Goal: Find specific page/section: Find specific page/section

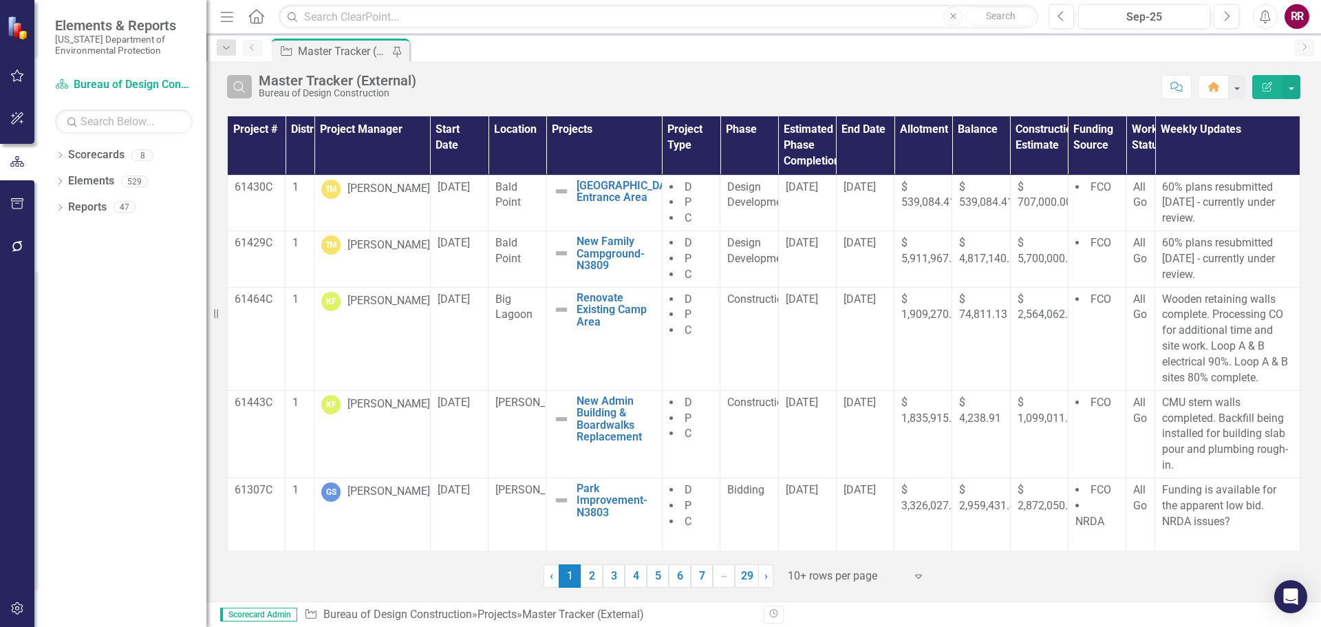
click at [243, 88] on icon "Search" at bounding box center [239, 87] width 15 height 12
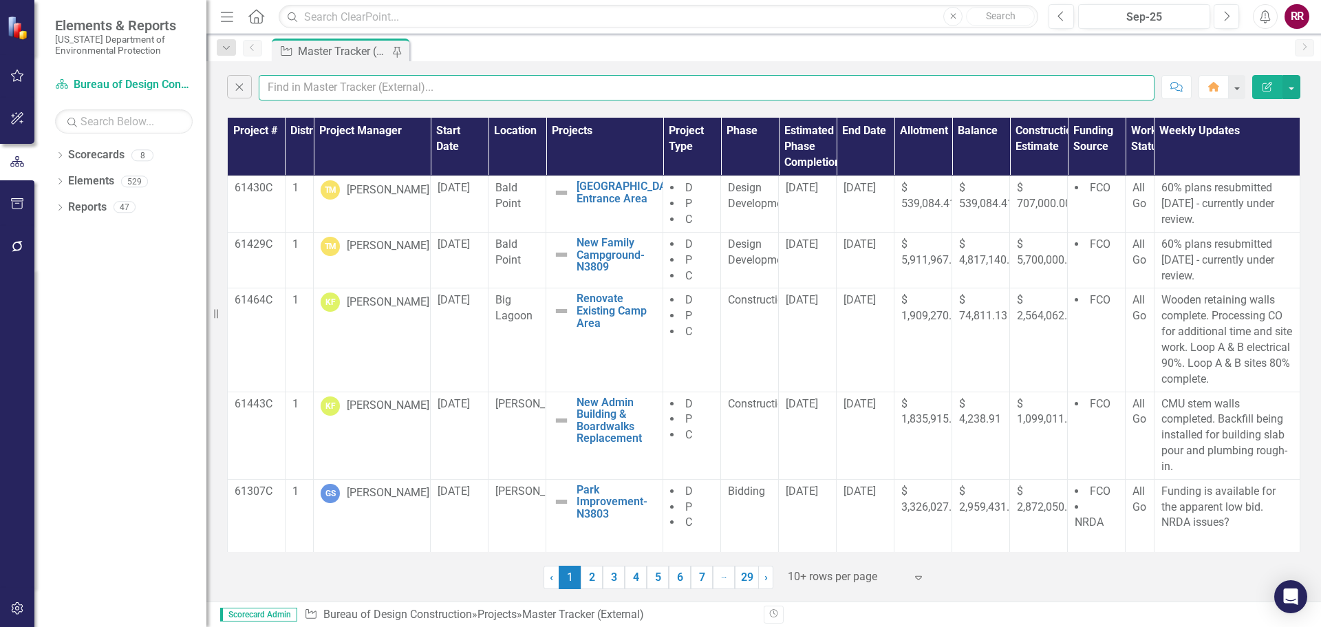
click at [310, 86] on input "text" at bounding box center [707, 87] width 896 height 25
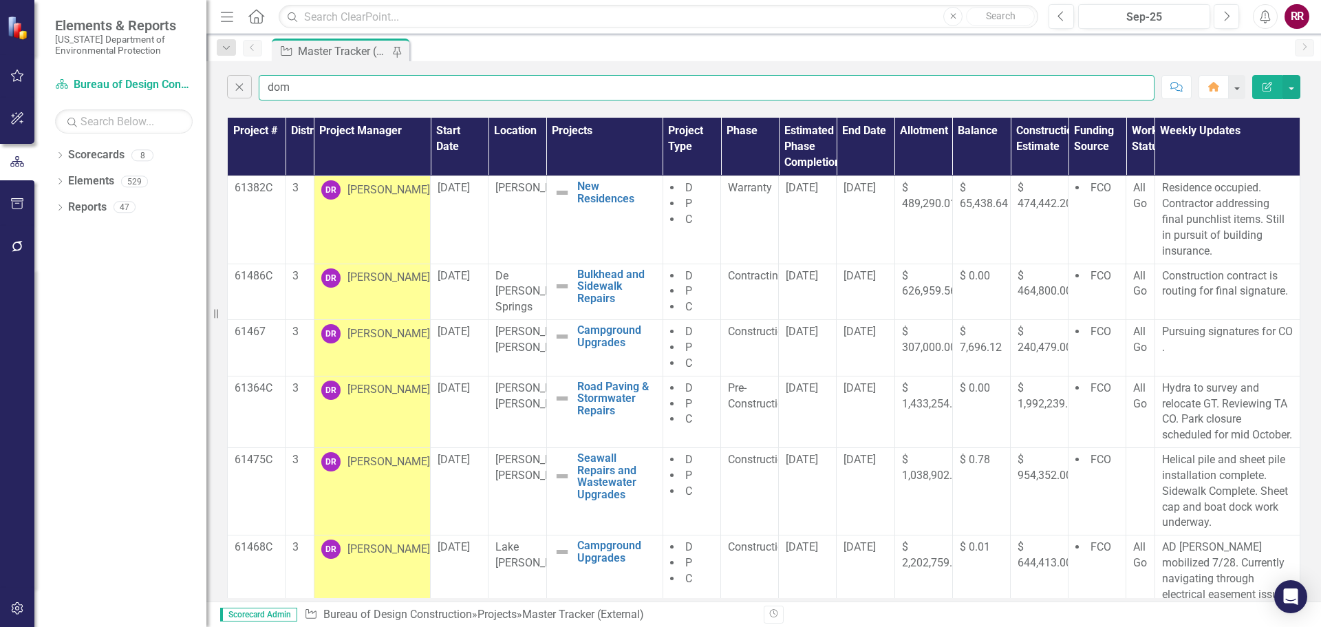
type input "dom"
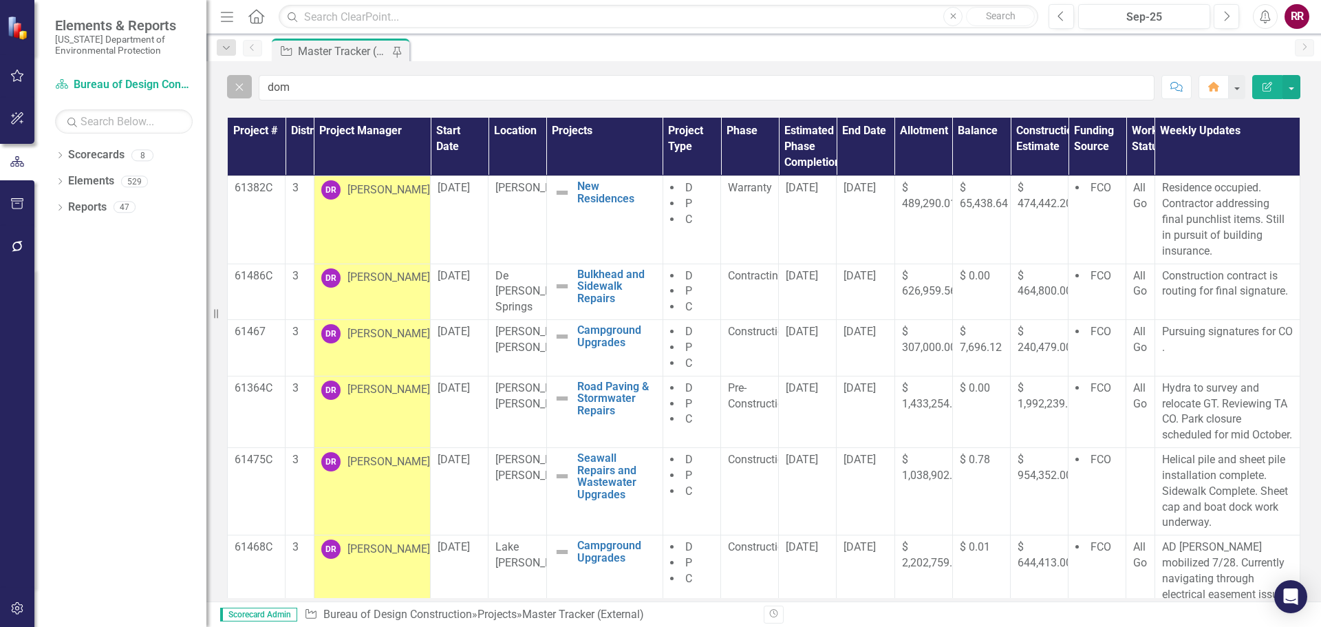
click at [239, 85] on icon "Close" at bounding box center [239, 87] width 15 height 12
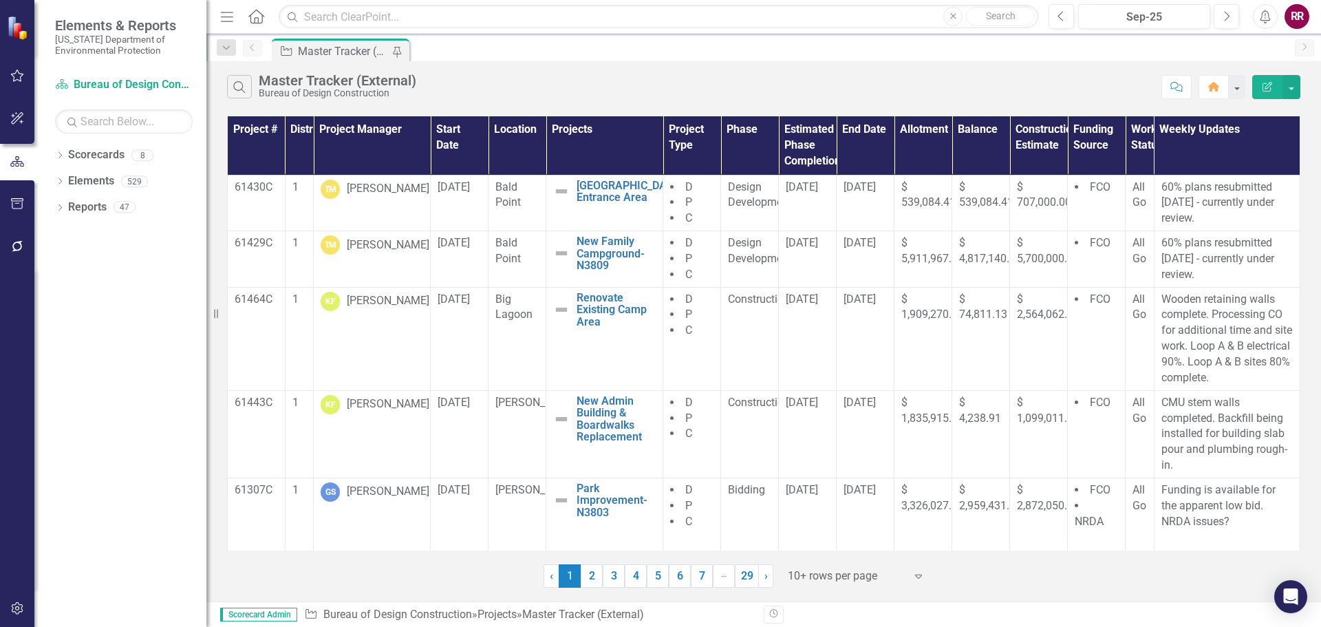
click at [288, 89] on div "Bureau of Design Construction" at bounding box center [338, 93] width 158 height 10
drag, startPoint x: 237, startPoint y: 87, endPoint x: 251, endPoint y: 87, distance: 14.5
click at [237, 87] on icon "Search" at bounding box center [239, 87] width 15 height 12
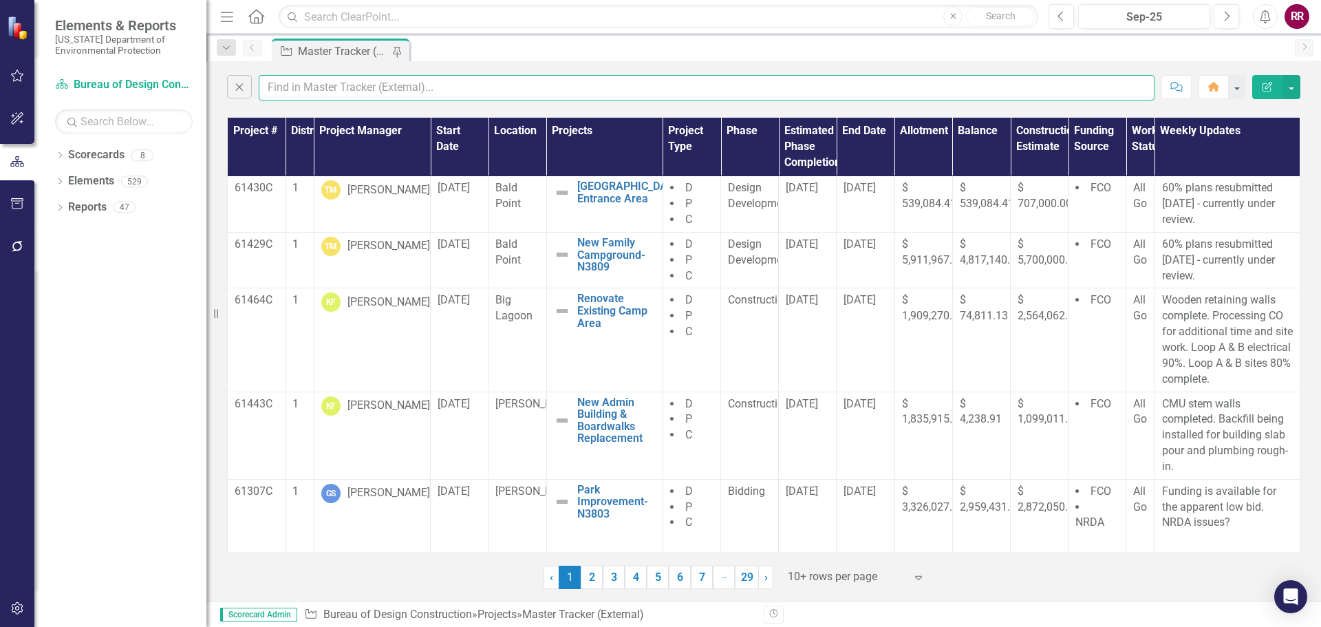
click at [268, 87] on input "text" at bounding box center [707, 87] width 896 height 25
type input "gage"
click at [326, 84] on input "gage" at bounding box center [707, 87] width 896 height 25
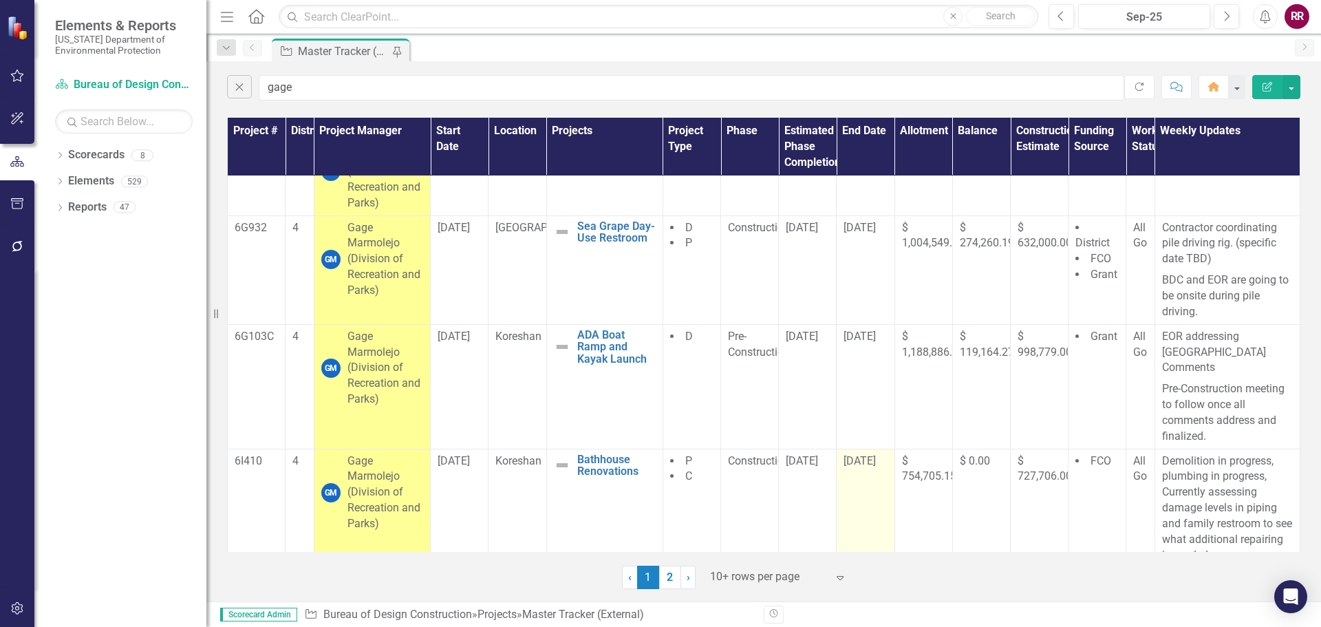
scroll to position [622, 0]
click at [668, 582] on link "2" at bounding box center [670, 577] width 22 height 23
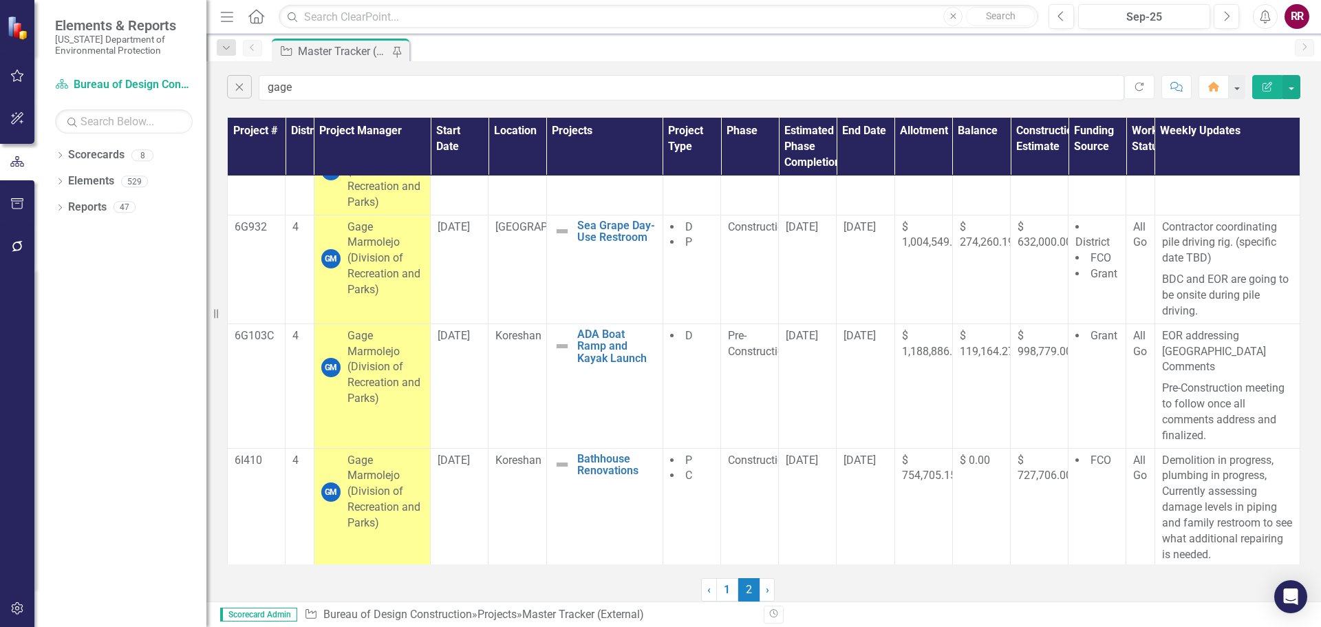
scroll to position [0, 0]
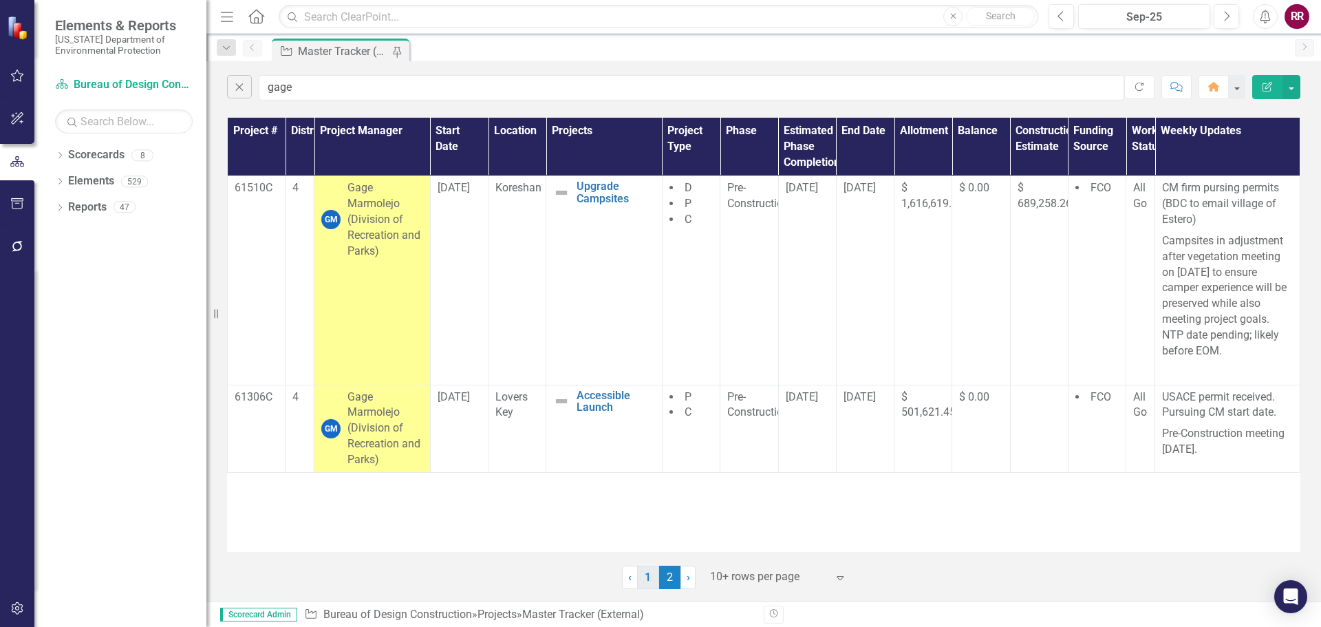
click at [650, 584] on link "1" at bounding box center [648, 577] width 22 height 23
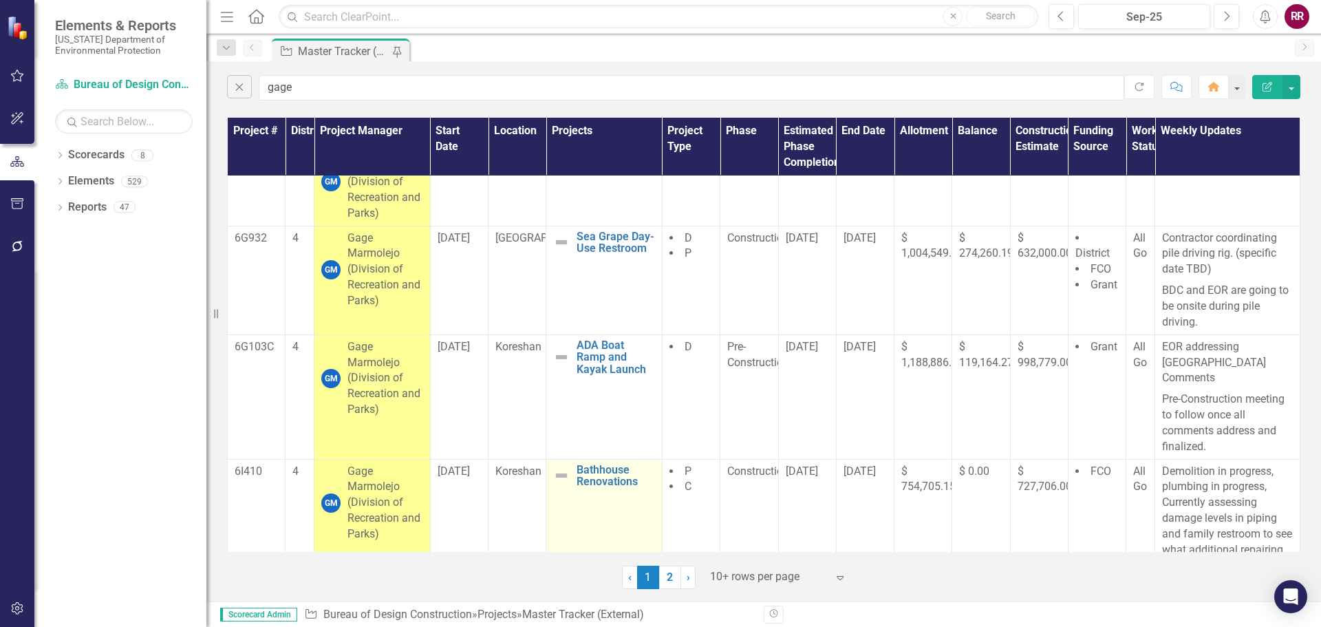
scroll to position [622, 0]
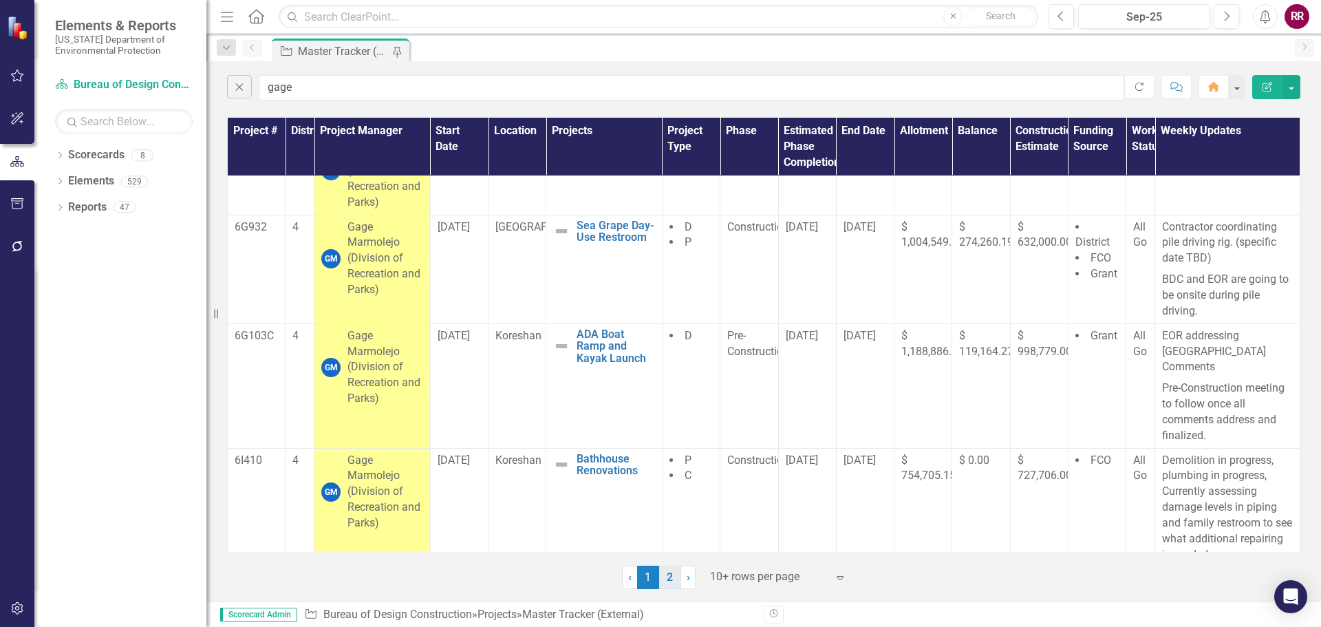
click at [665, 571] on link "2" at bounding box center [670, 577] width 22 height 23
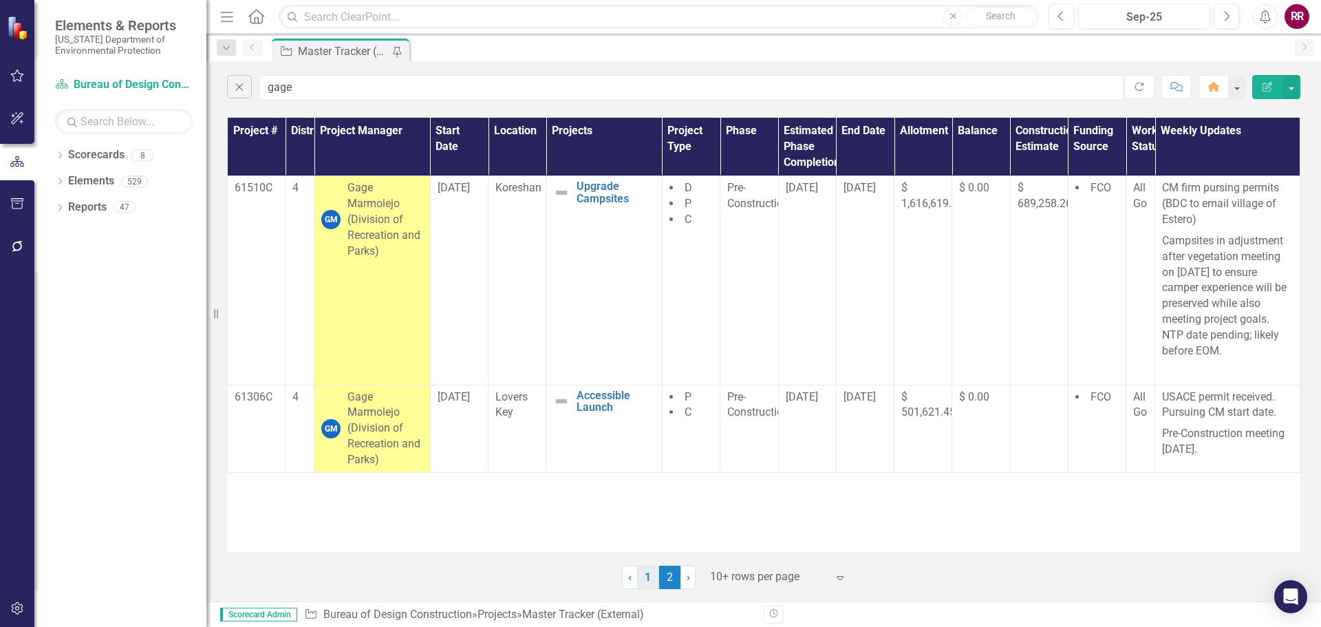
click at [649, 584] on link "1" at bounding box center [648, 577] width 22 height 23
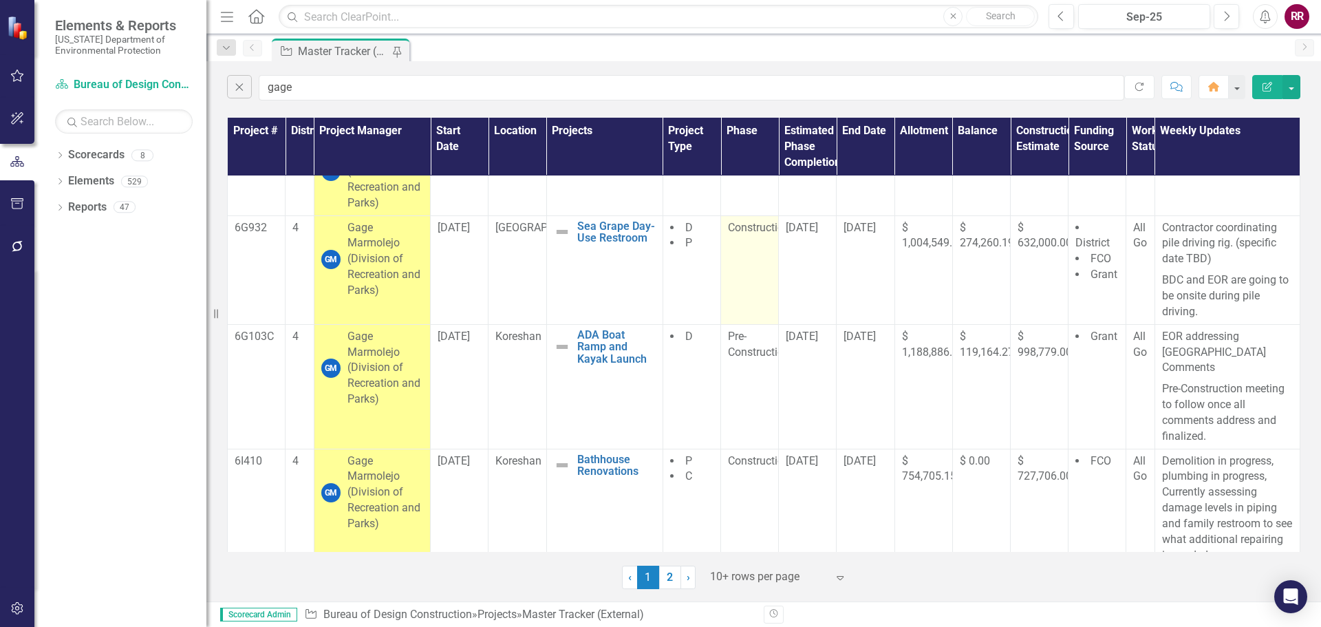
scroll to position [622, 0]
click at [674, 579] on link "2" at bounding box center [670, 577] width 22 height 23
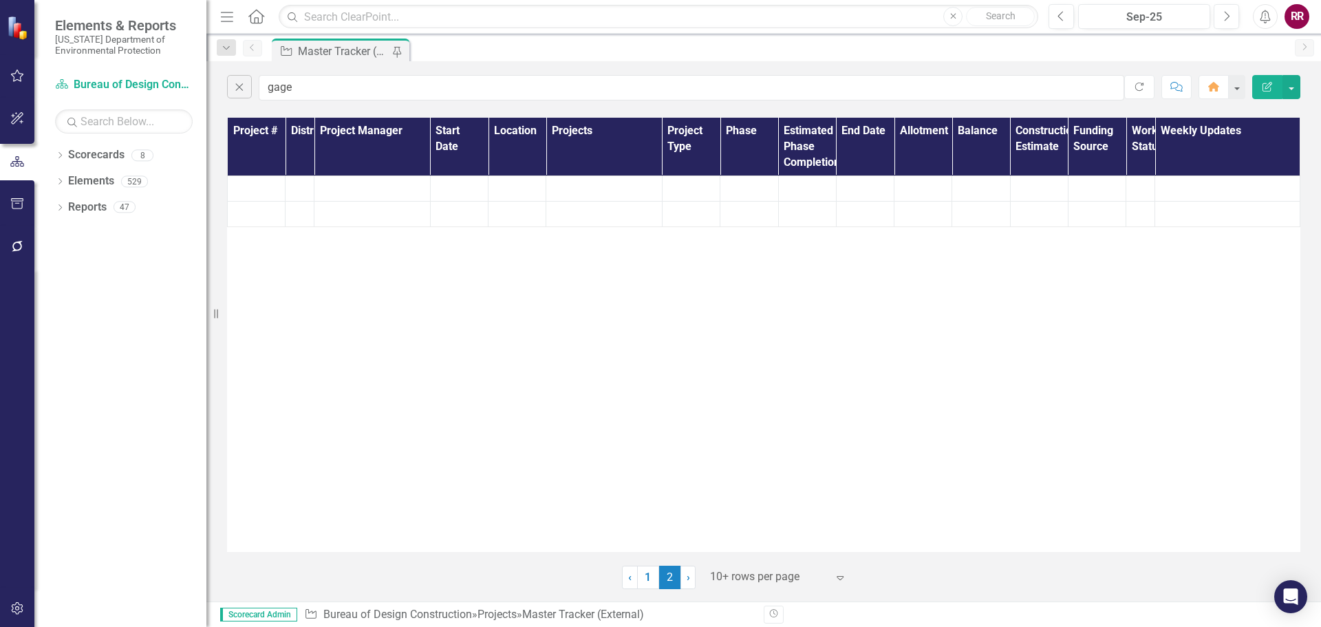
scroll to position [0, 0]
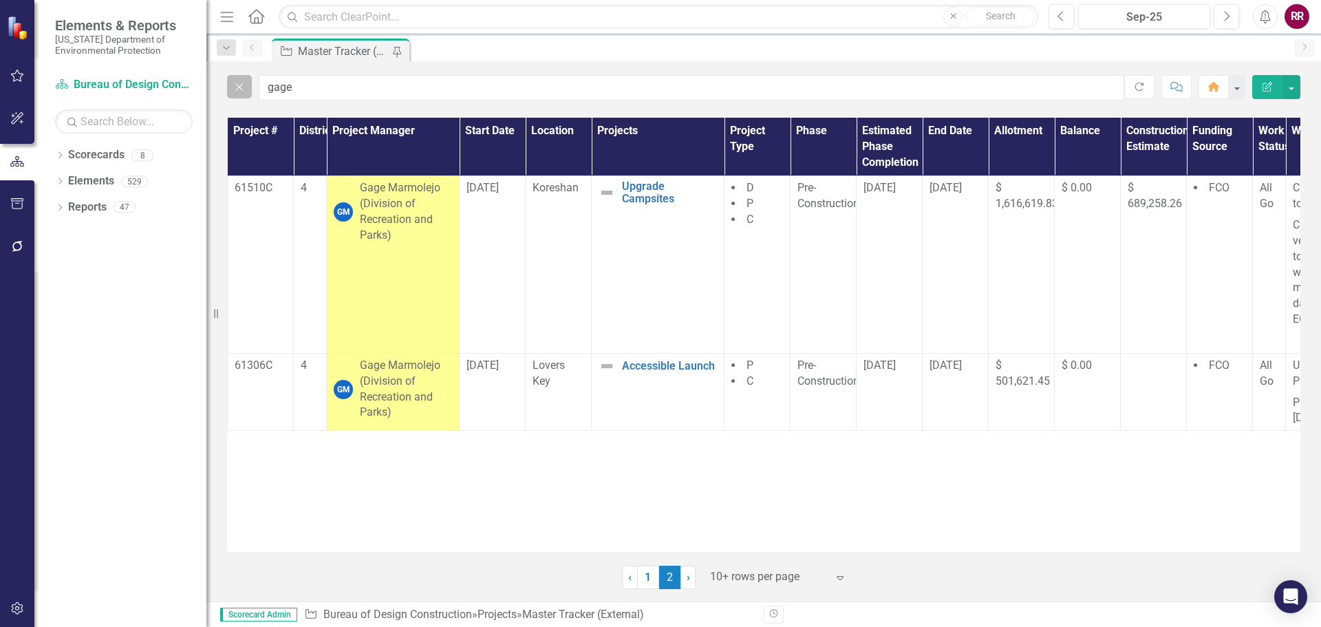
click at [237, 86] on icon "Close" at bounding box center [239, 87] width 15 height 12
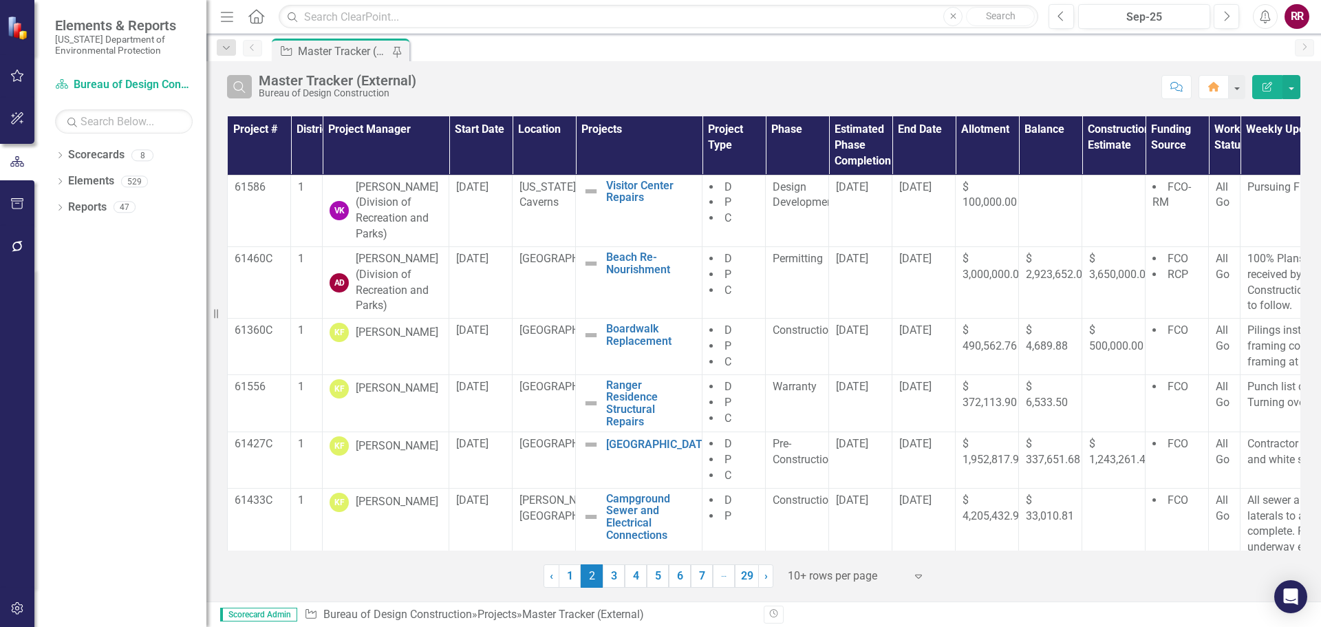
click at [240, 89] on icon "Search" at bounding box center [239, 87] width 15 height 12
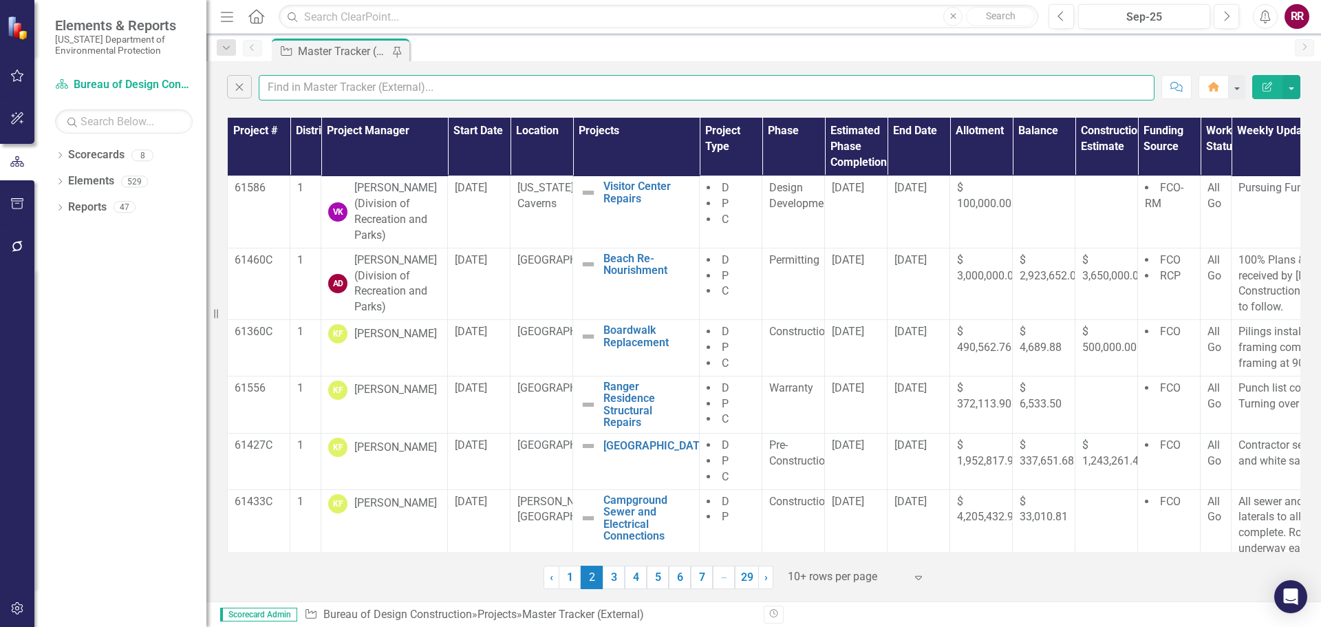
click at [292, 89] on input "text" at bounding box center [707, 87] width 896 height 25
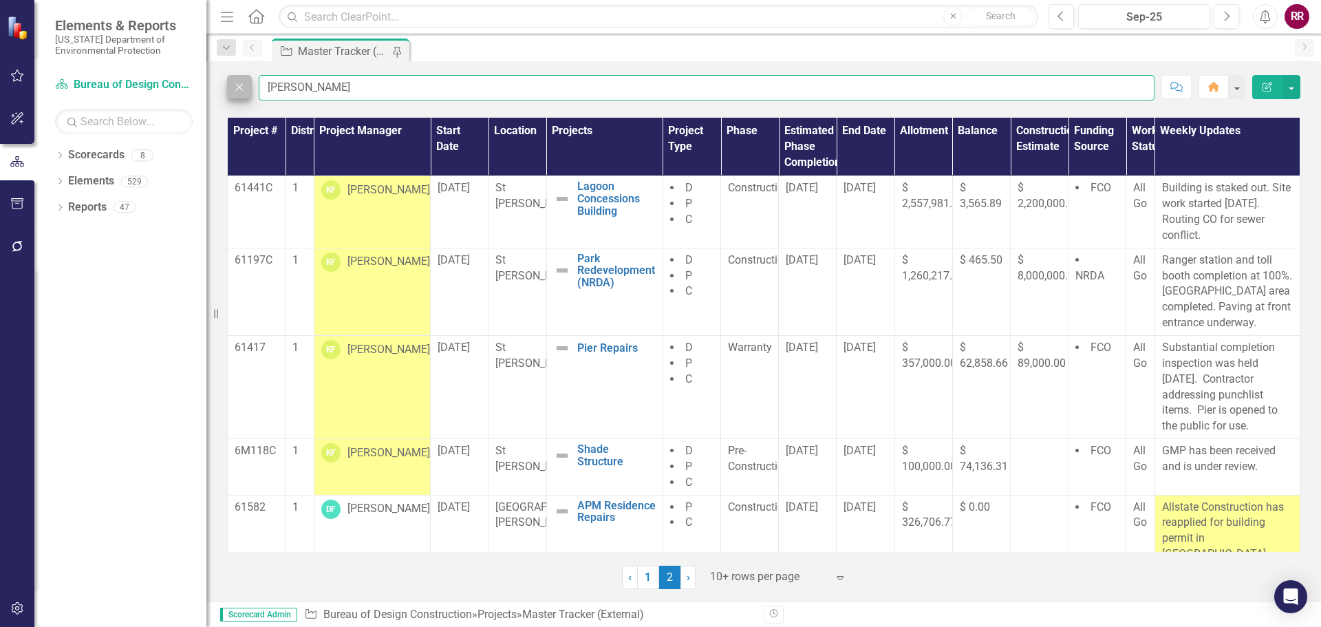
drag, startPoint x: 308, startPoint y: 89, endPoint x: 244, endPoint y: 85, distance: 64.8
click at [244, 85] on div "Close [PERSON_NAME]" at bounding box center [691, 87] width 928 height 25
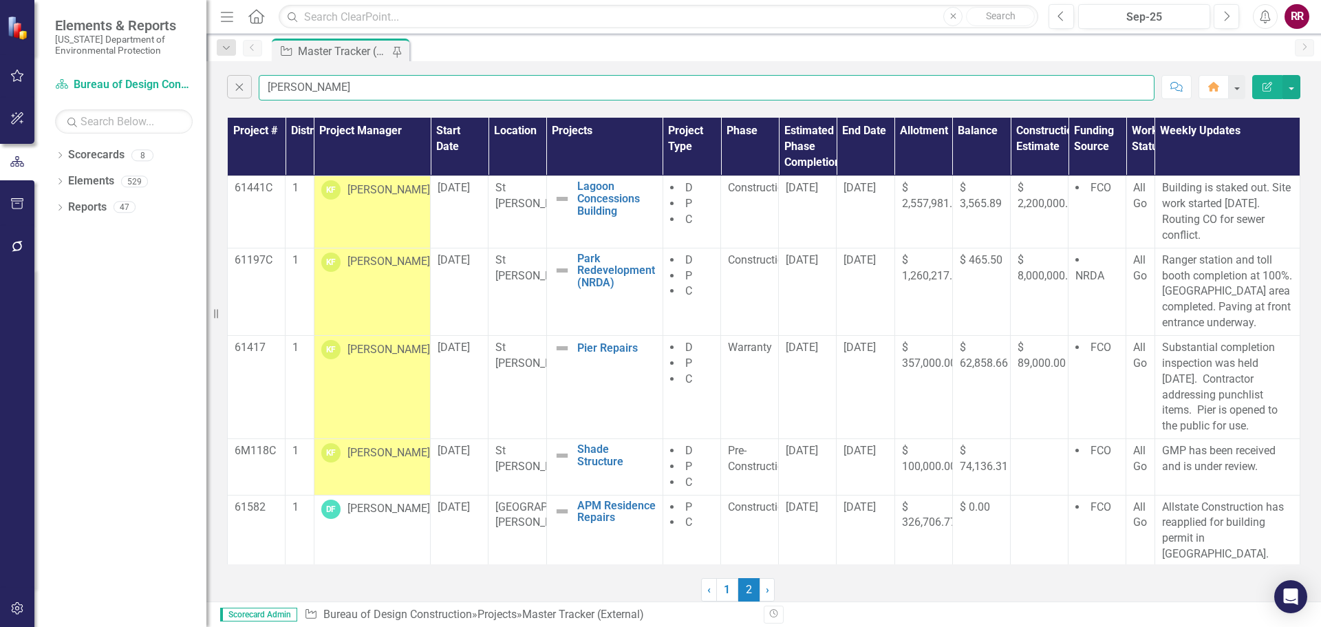
type input "[PERSON_NAME]"
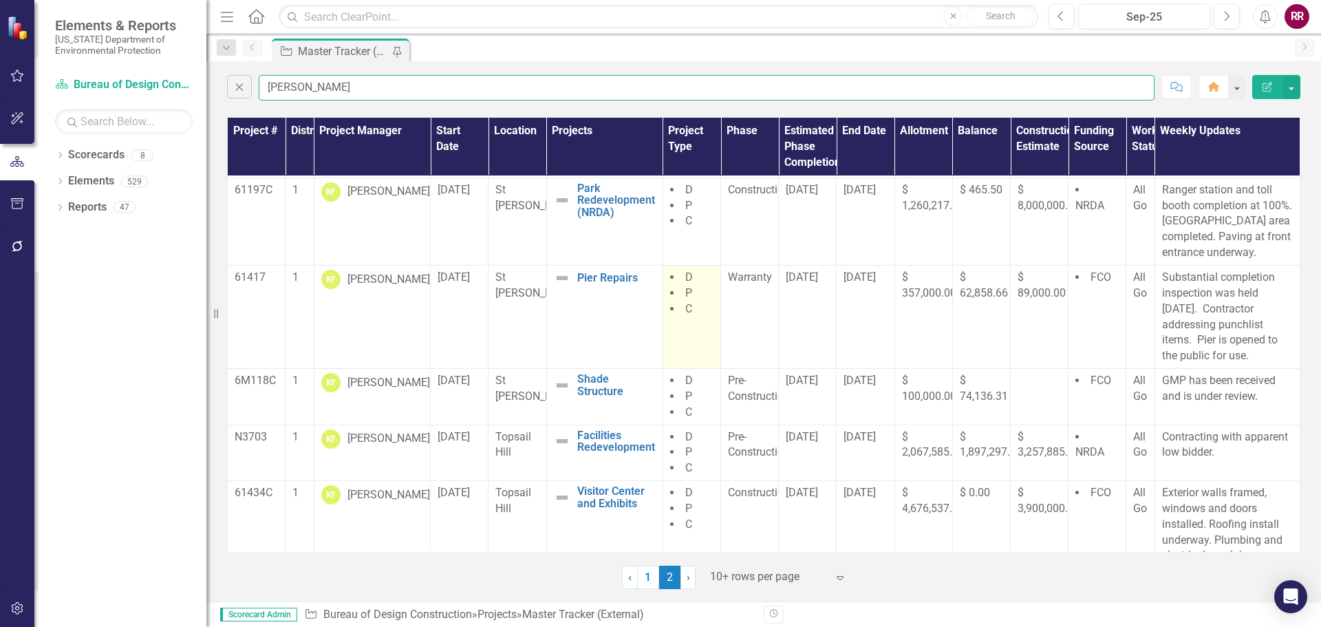
scroll to position [103, 0]
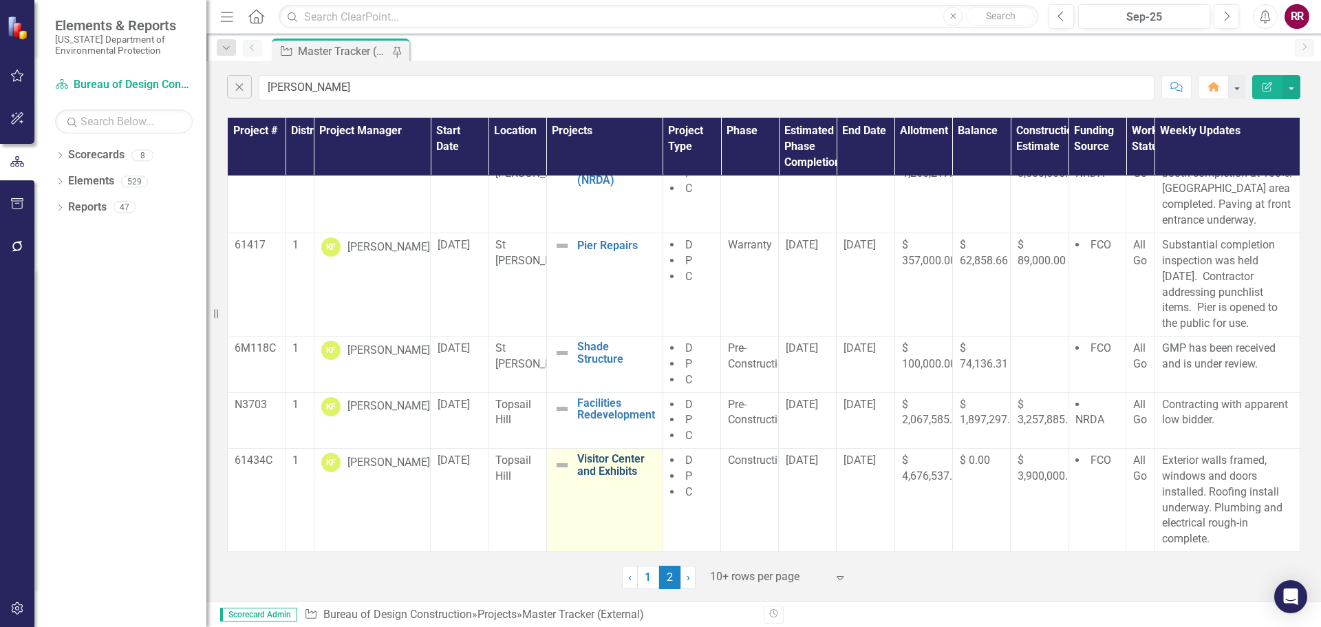
drag, startPoint x: 649, startPoint y: 582, endPoint x: 639, endPoint y: 559, distance: 25.3
click at [649, 582] on link "1" at bounding box center [648, 577] width 22 height 23
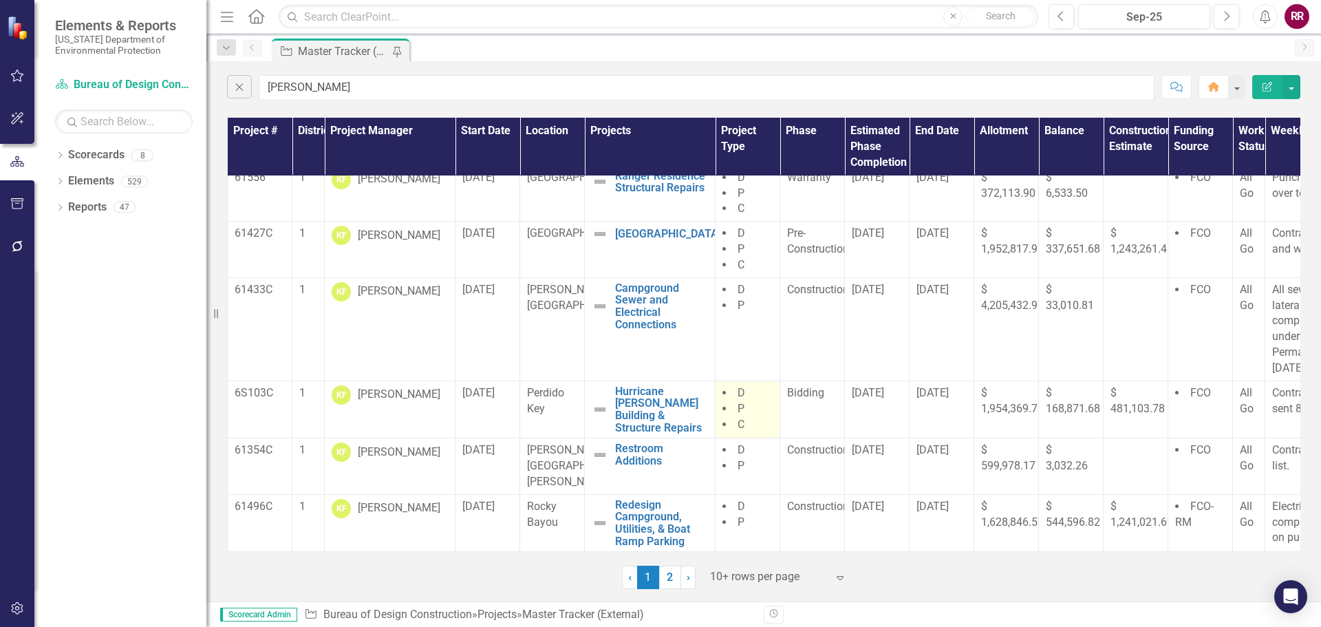
scroll to position [328, 0]
drag, startPoint x: 672, startPoint y: 584, endPoint x: 627, endPoint y: 389, distance: 200.5
click at [672, 584] on link "2" at bounding box center [670, 577] width 22 height 23
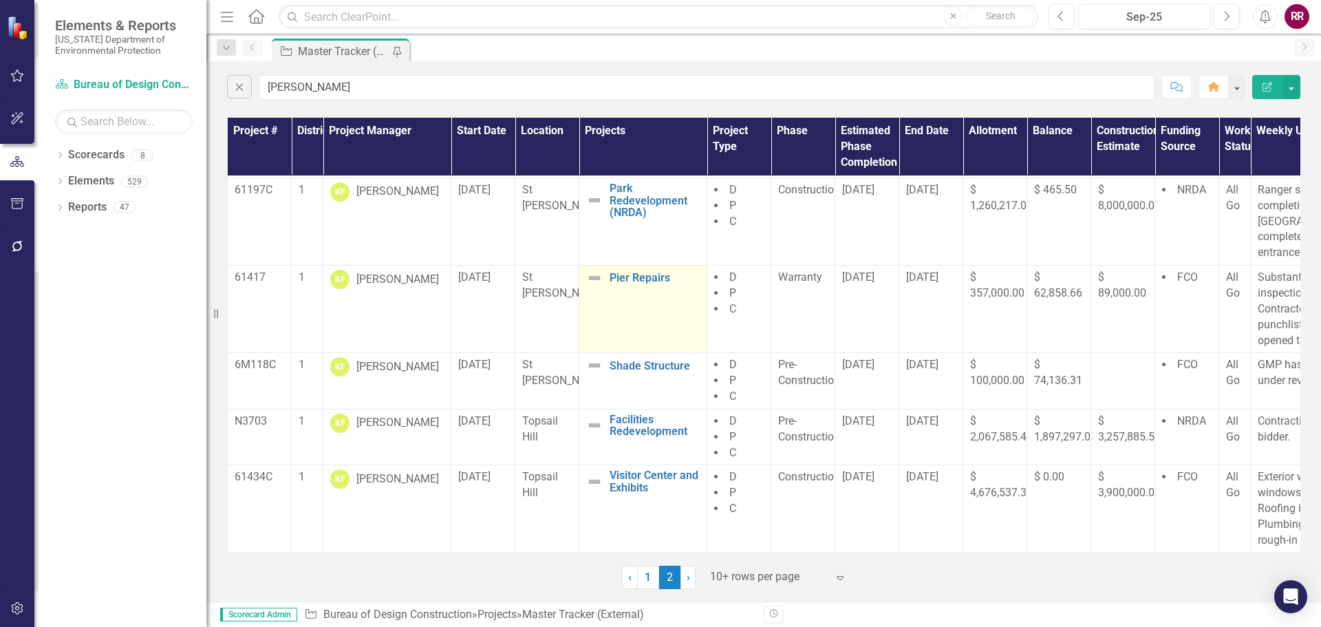
scroll to position [66, 0]
